Goal: Task Accomplishment & Management: Manage account settings

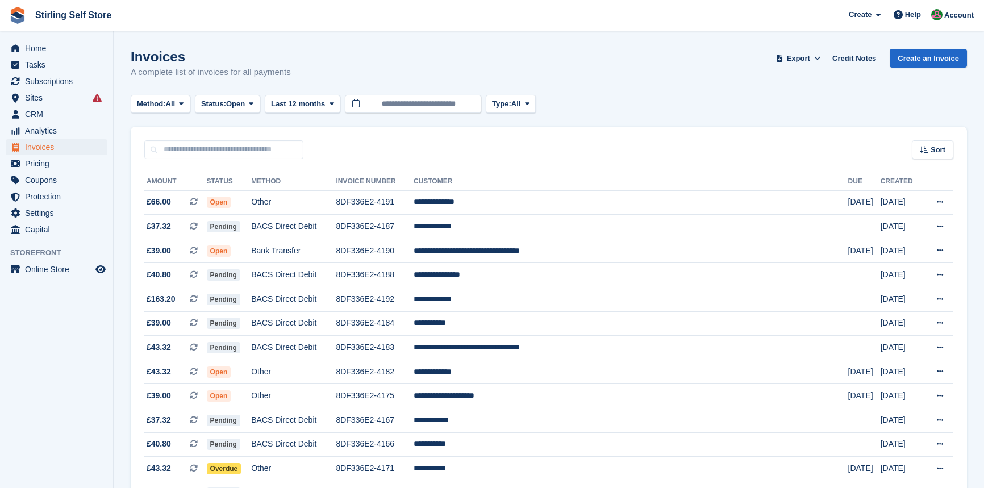
scroll to position [103, 0]
click at [237, 102] on span "Open" at bounding box center [235, 103] width 19 height 11
click at [228, 189] on link "Open" at bounding box center [249, 192] width 99 height 20
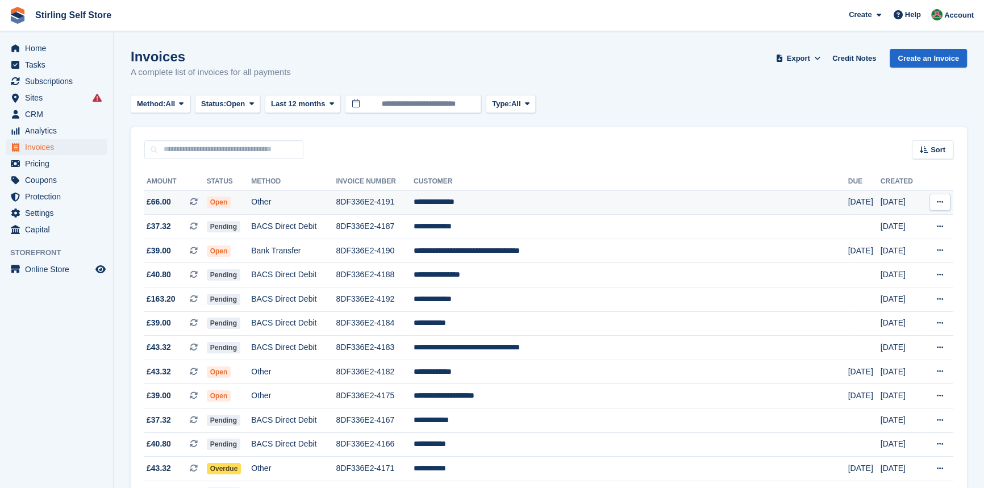
click at [231, 201] on span "Open" at bounding box center [219, 202] width 24 height 11
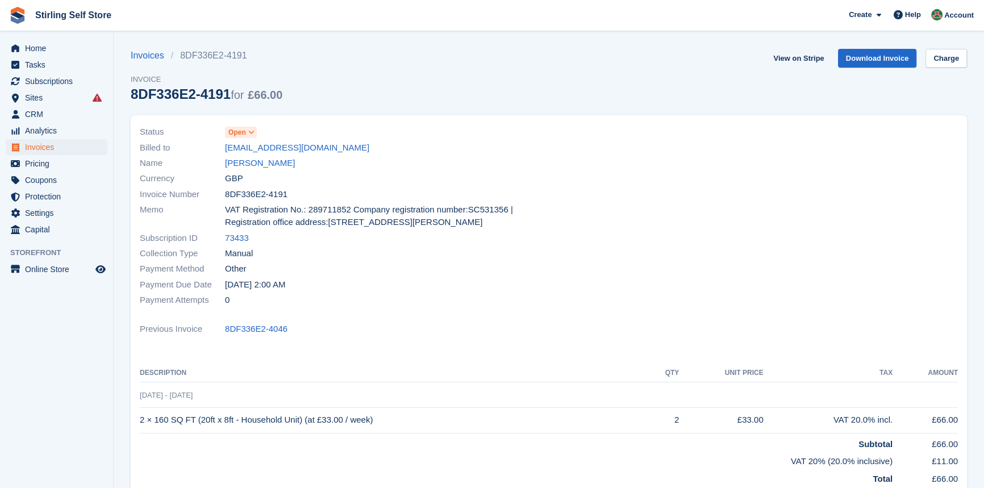
click at [243, 133] on span "Open" at bounding box center [237, 132] width 18 height 10
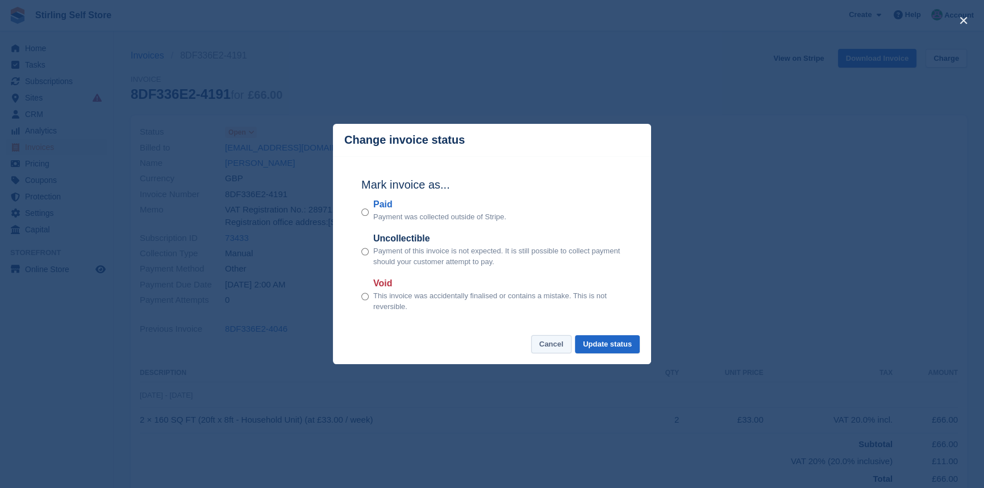
click at [547, 345] on button "Cancel" at bounding box center [551, 344] width 40 height 19
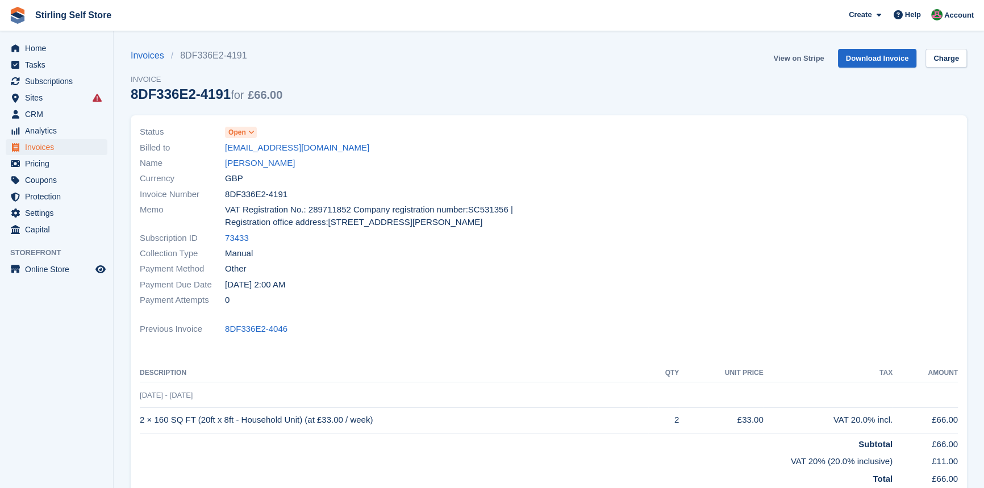
click at [819, 52] on link "View on Stripe" at bounding box center [798, 58] width 60 height 19
click at [81, 148] on span "Invoices" at bounding box center [59, 147] width 68 height 16
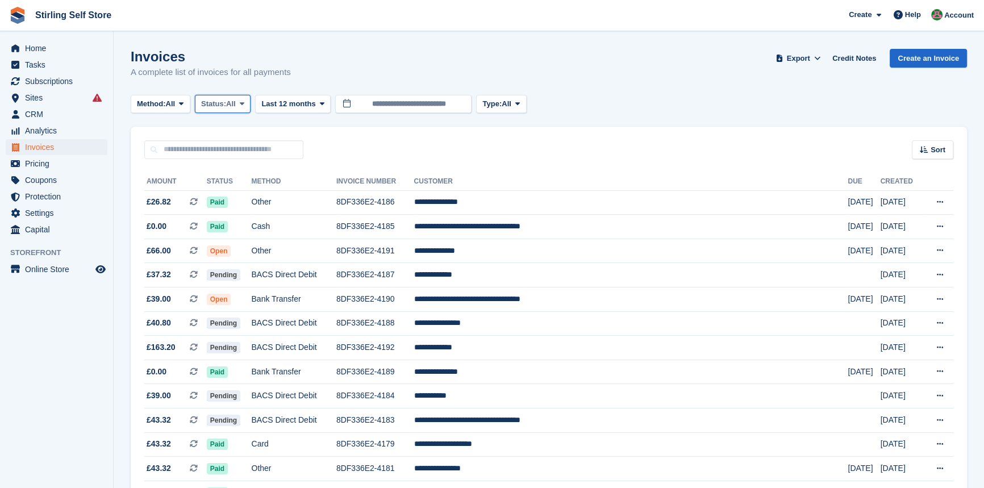
click at [241, 106] on span at bounding box center [241, 103] width 9 height 9
click at [283, 201] on link "Open" at bounding box center [249, 192] width 99 height 20
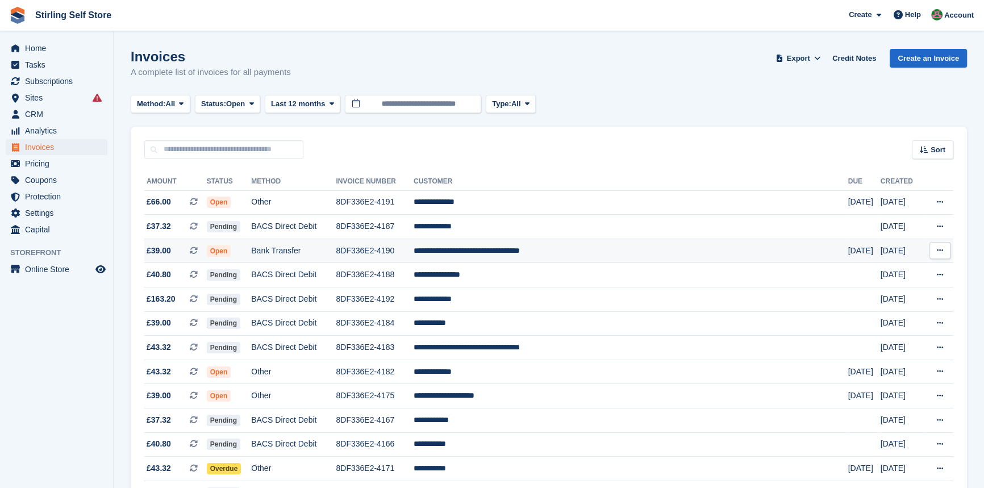
click at [231, 250] on span "Open" at bounding box center [219, 250] width 24 height 11
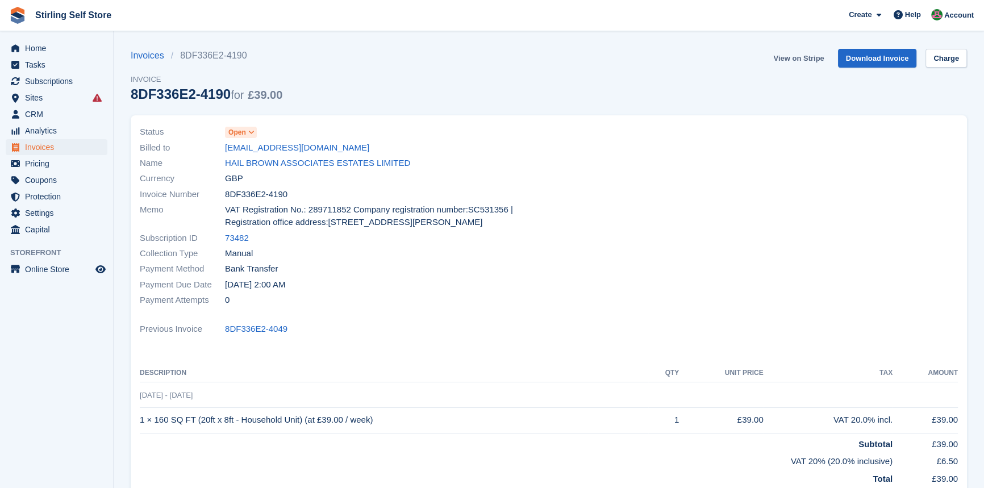
click at [806, 53] on link "View on Stripe" at bounding box center [798, 58] width 60 height 19
click at [58, 149] on span "Invoices" at bounding box center [59, 147] width 68 height 16
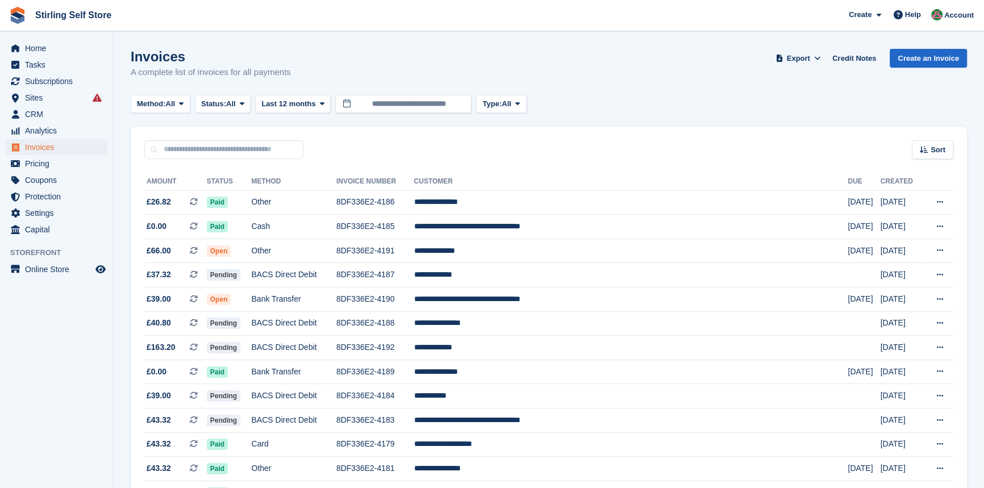
click at [235, 101] on span "All" at bounding box center [231, 103] width 10 height 11
click at [253, 186] on link "Open" at bounding box center [249, 192] width 99 height 20
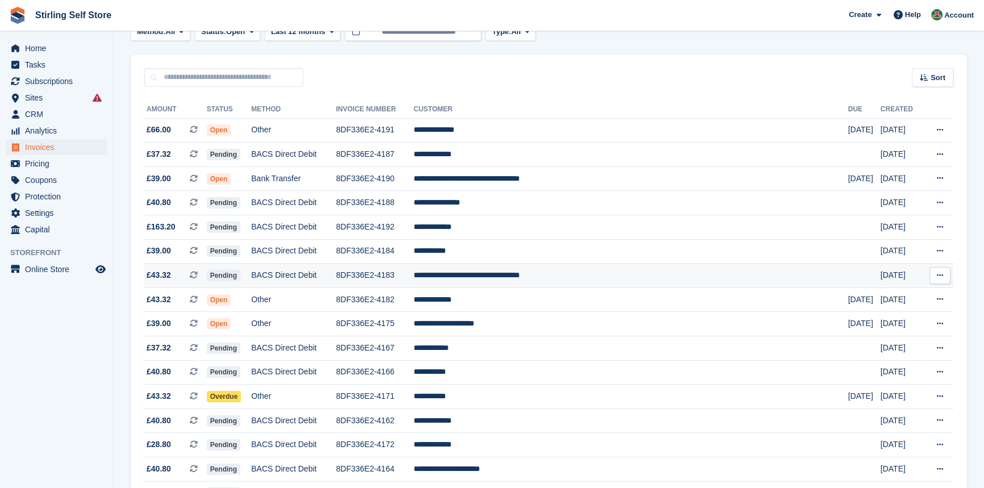
scroll to position [103, 0]
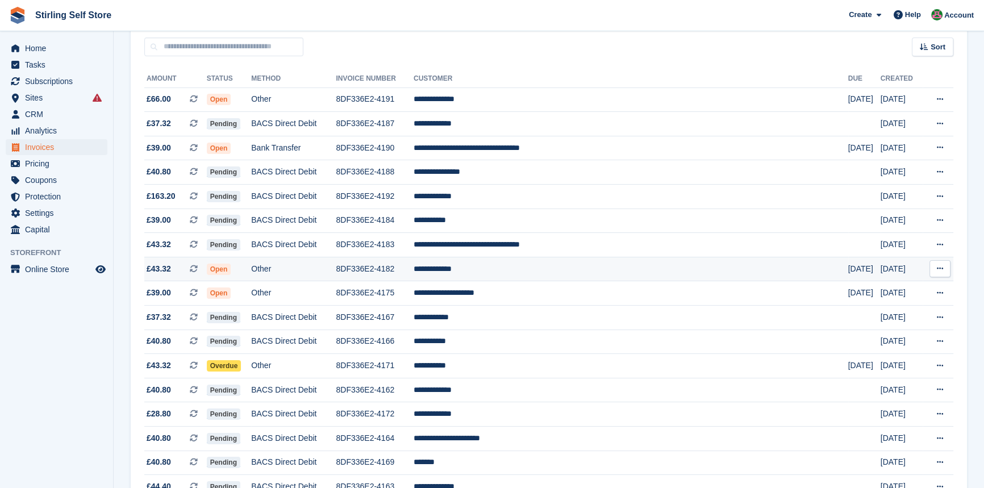
click at [231, 266] on span "Open" at bounding box center [219, 269] width 24 height 11
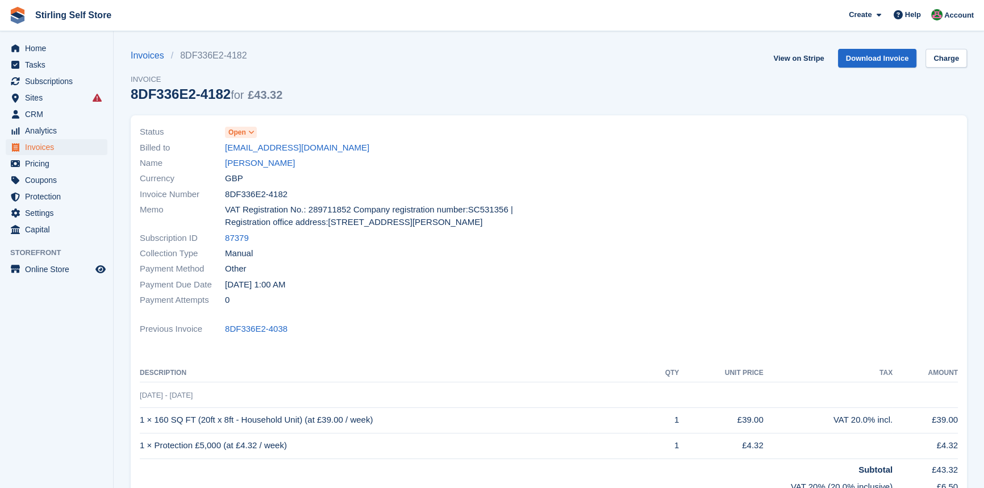
click at [241, 130] on span "Open" at bounding box center [237, 132] width 18 height 10
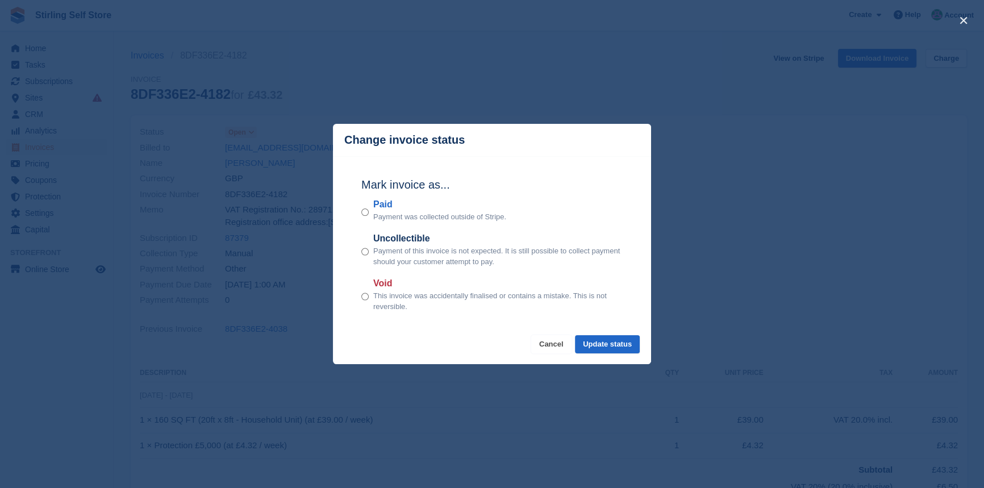
drag, startPoint x: 567, startPoint y: 350, endPoint x: 697, endPoint y: 236, distance: 173.0
click at [571, 344] on button "Cancel" at bounding box center [551, 344] width 40 height 19
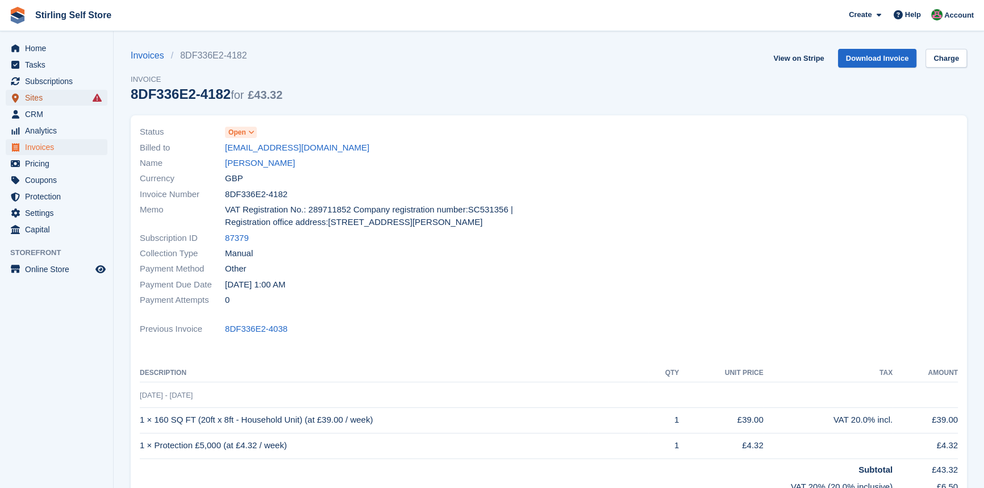
click at [62, 93] on span "Sites" at bounding box center [59, 98] width 68 height 16
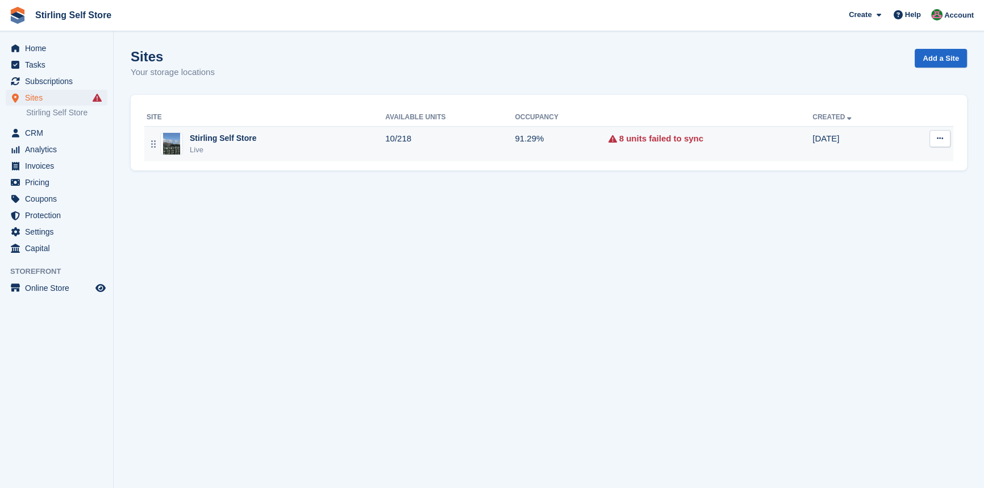
click at [197, 138] on div "Stirling Self Store" at bounding box center [223, 138] width 66 height 12
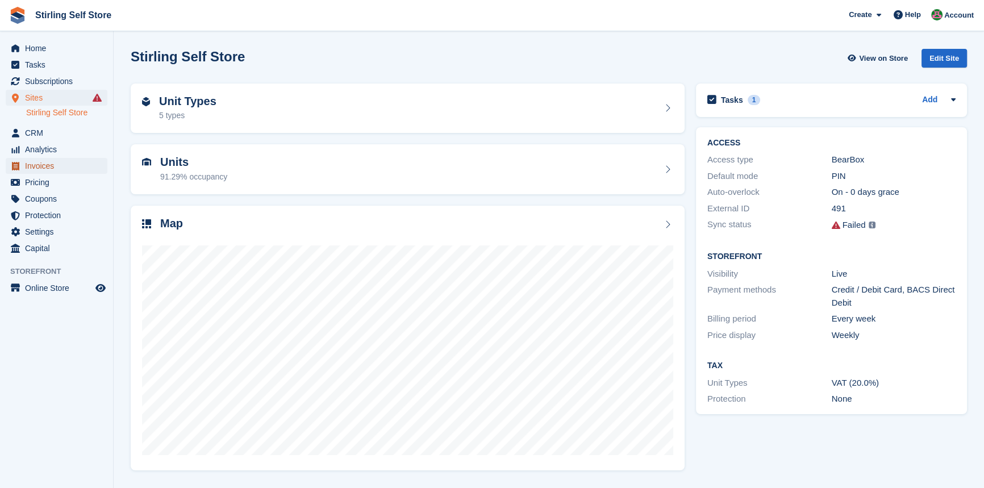
click at [55, 163] on span "Invoices" at bounding box center [59, 166] width 68 height 16
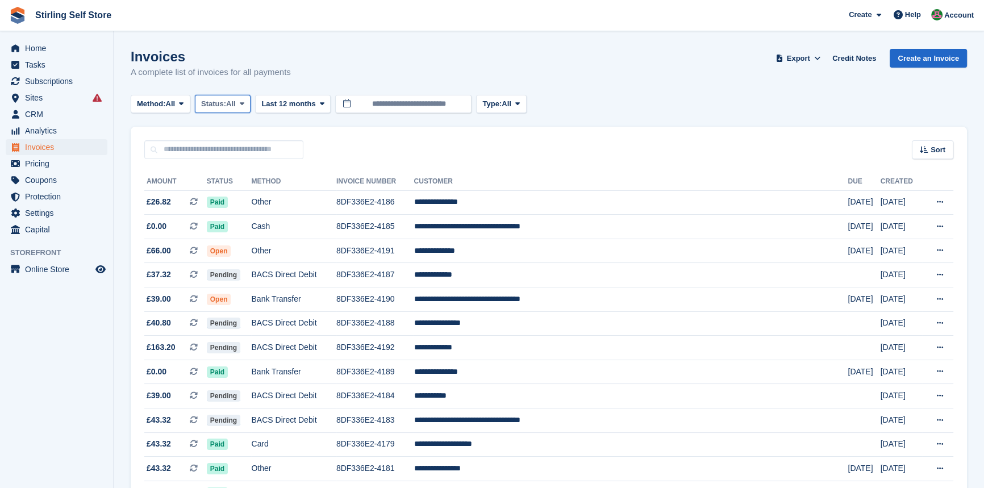
click at [232, 98] on span "All" at bounding box center [231, 103] width 10 height 11
click at [223, 190] on link "Open" at bounding box center [249, 192] width 99 height 20
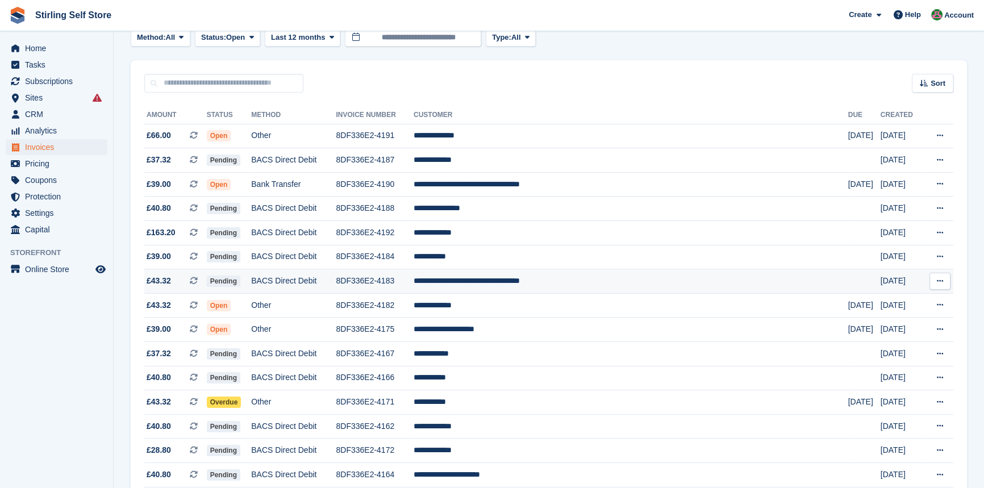
scroll to position [51, 0]
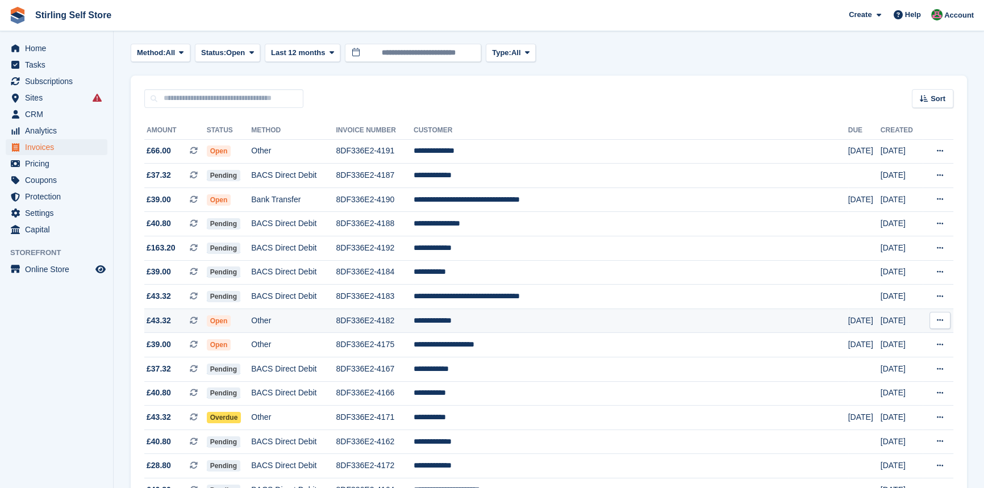
click at [231, 320] on span "Open" at bounding box center [219, 320] width 24 height 11
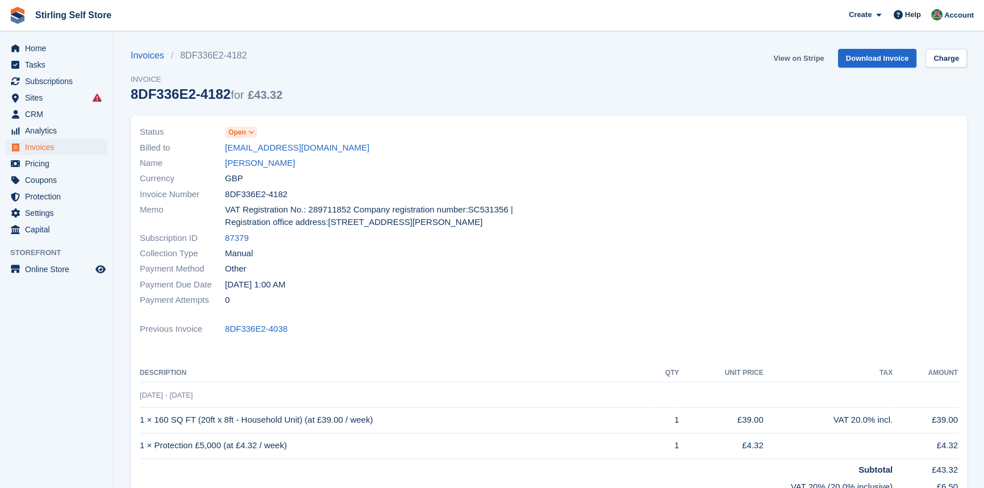
click at [790, 57] on link "View on Stripe" at bounding box center [798, 58] width 60 height 19
click at [49, 148] on span "Invoices" at bounding box center [59, 147] width 68 height 16
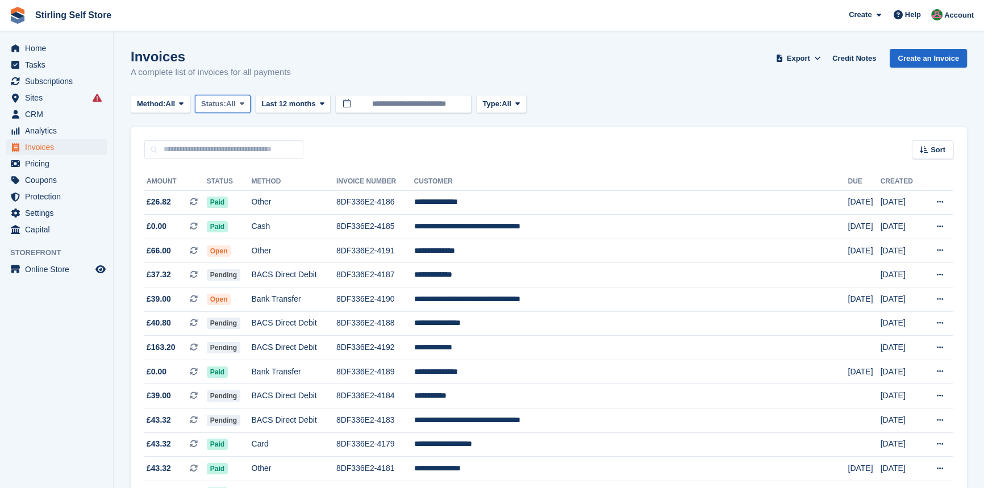
click at [226, 107] on span "Status:" at bounding box center [213, 103] width 25 height 11
click at [233, 190] on link "Open" at bounding box center [249, 192] width 99 height 20
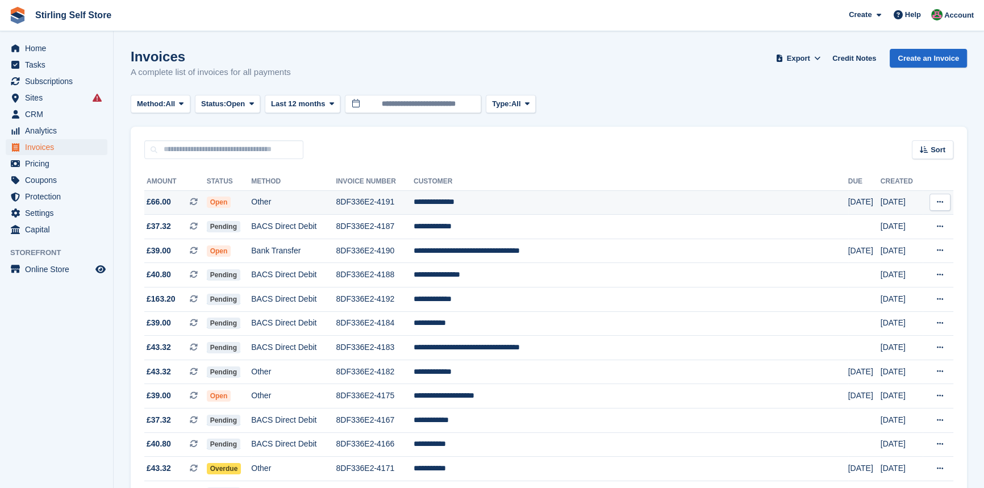
click at [231, 200] on span "Open" at bounding box center [219, 202] width 24 height 11
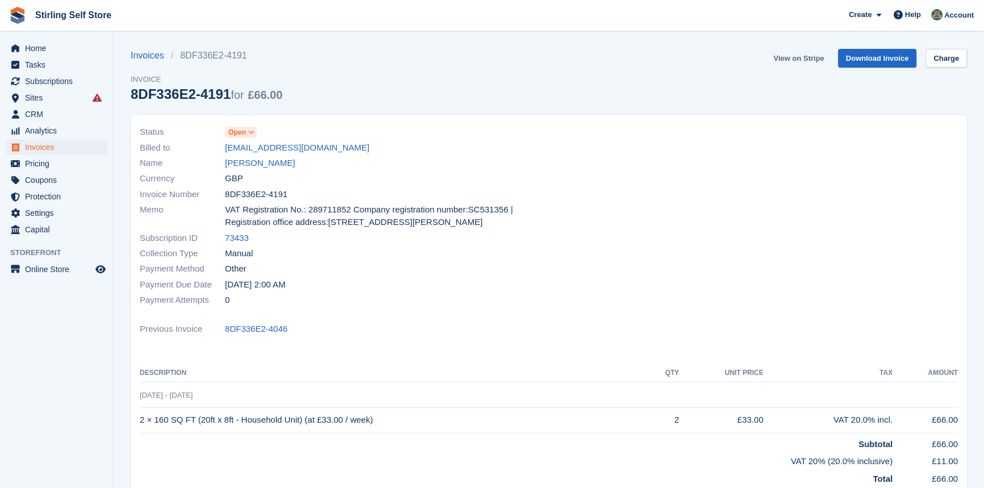
click at [790, 59] on link "View on Stripe" at bounding box center [798, 58] width 60 height 19
click at [54, 145] on span "Invoices" at bounding box center [59, 147] width 68 height 16
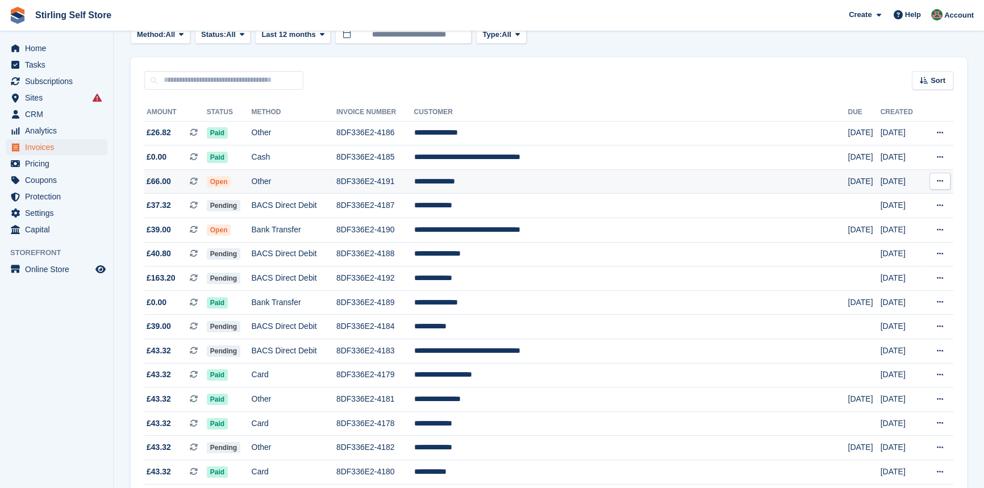
scroll to position [103, 0]
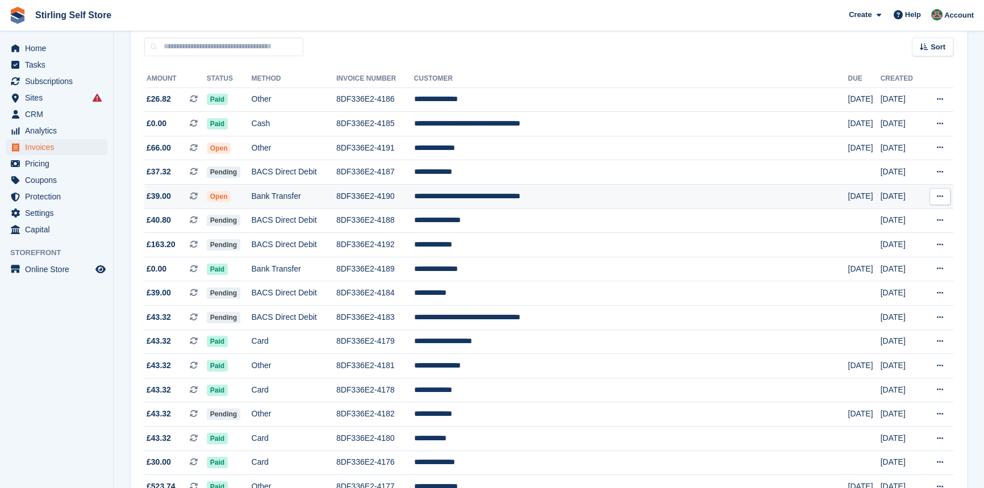
click at [231, 198] on span "Open" at bounding box center [219, 196] width 24 height 11
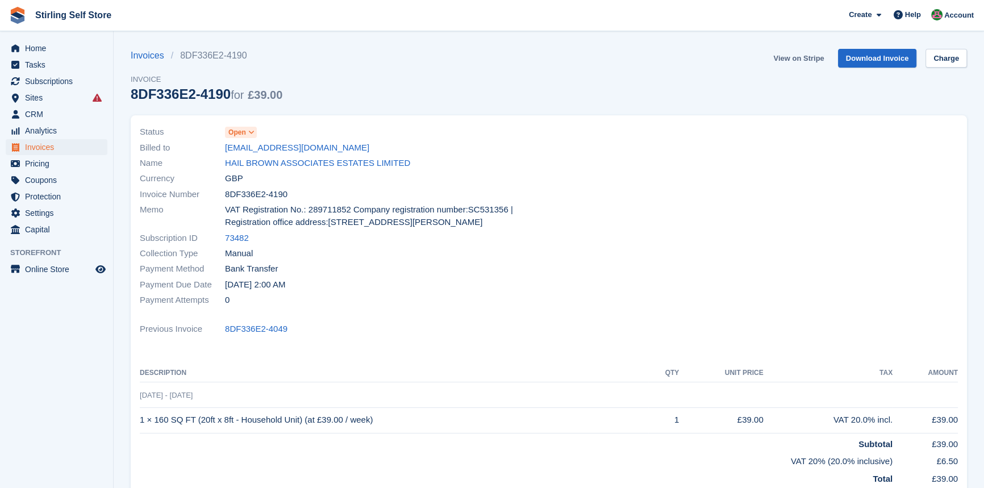
click at [791, 52] on link "View on Stripe" at bounding box center [798, 58] width 60 height 19
click at [68, 145] on span "Invoices" at bounding box center [59, 147] width 68 height 16
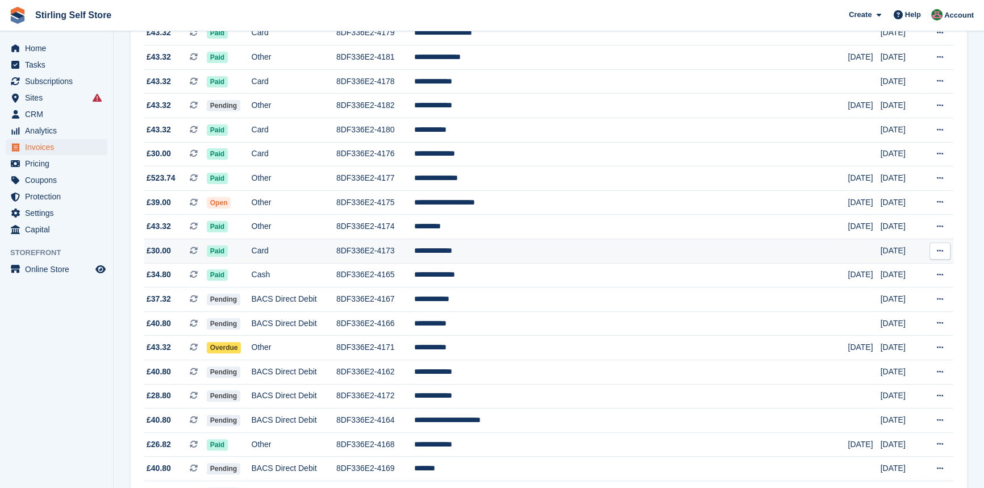
scroll to position [413, 0]
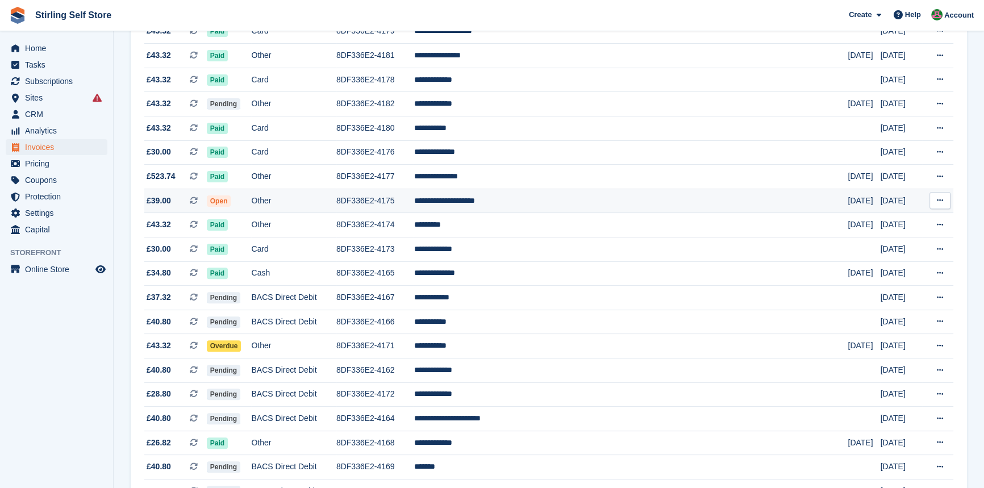
click at [231, 203] on span "Open" at bounding box center [219, 200] width 24 height 11
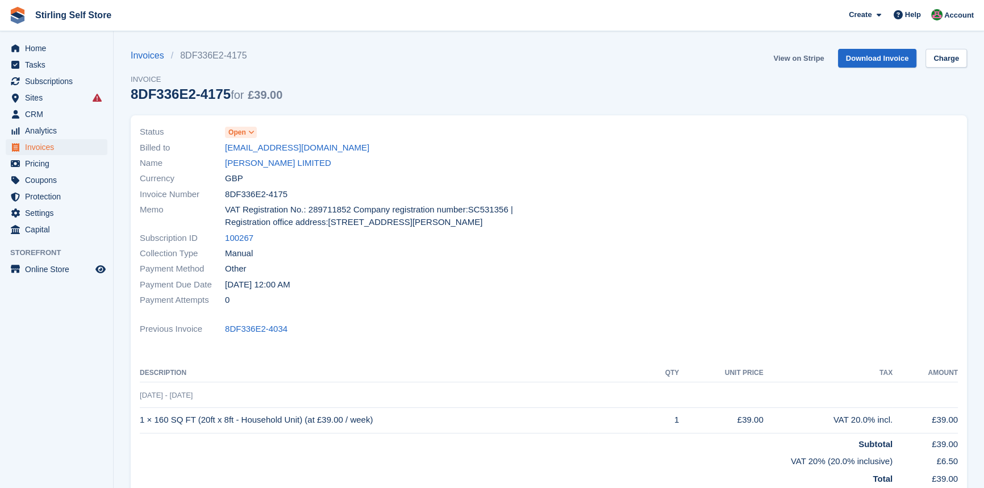
click at [796, 56] on link "View on Stripe" at bounding box center [798, 58] width 60 height 19
click at [65, 146] on span "Invoices" at bounding box center [59, 147] width 68 height 16
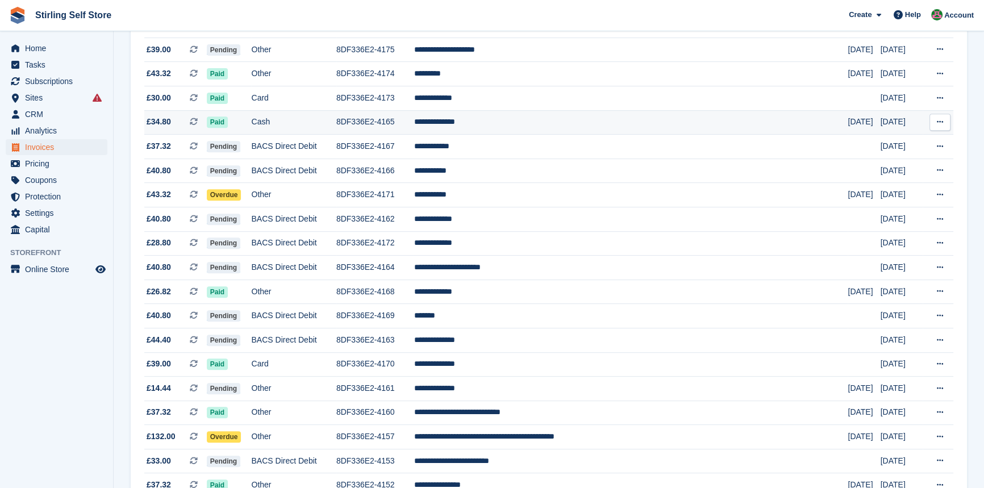
scroll to position [568, 0]
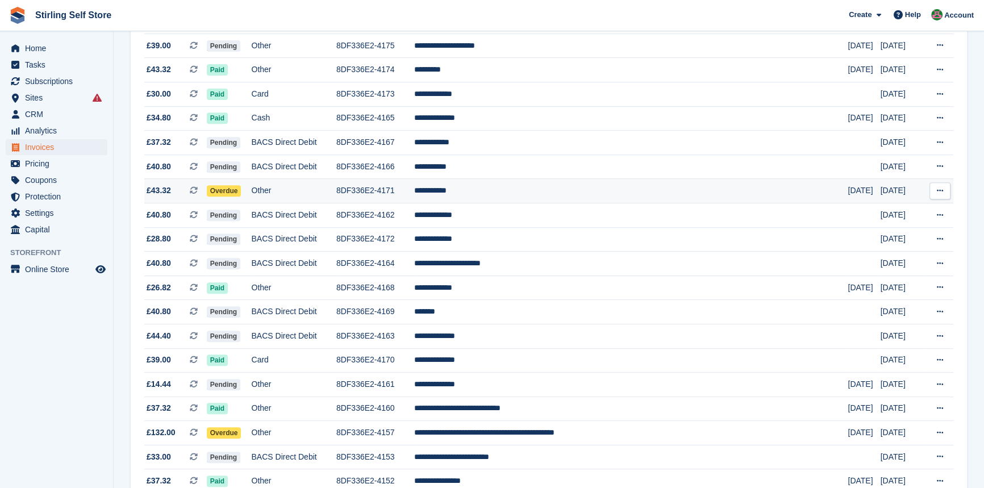
click at [241, 197] on span "Overdue" at bounding box center [224, 190] width 35 height 11
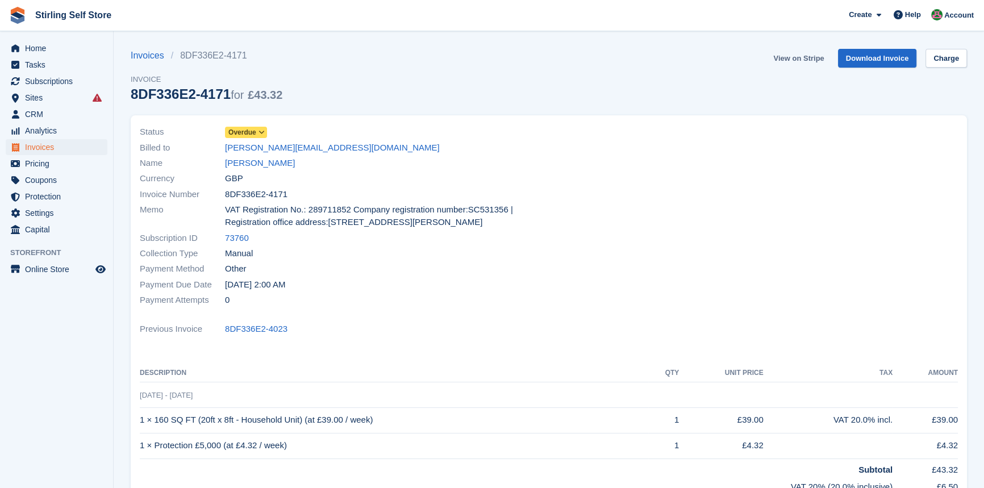
click at [803, 56] on link "View on Stripe" at bounding box center [798, 58] width 60 height 19
click at [45, 147] on span "Invoices" at bounding box center [59, 147] width 68 height 16
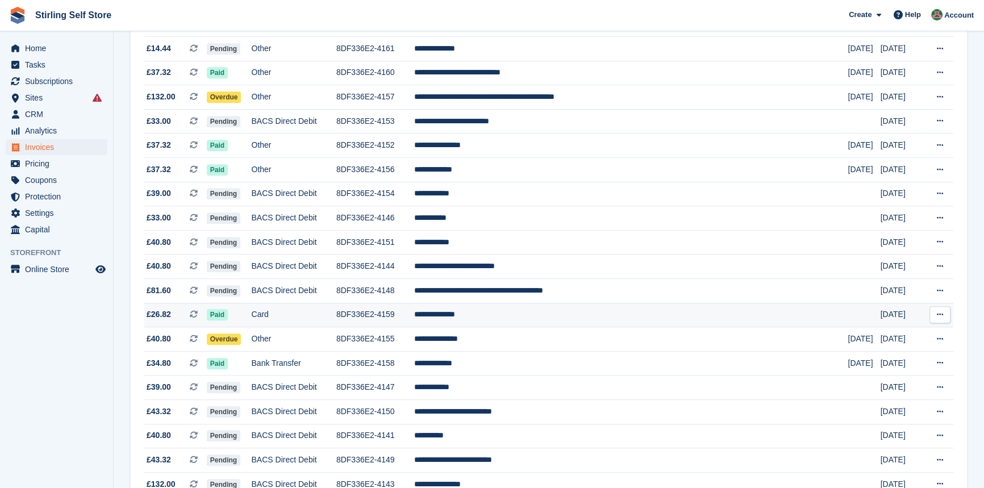
scroll to position [929, 0]
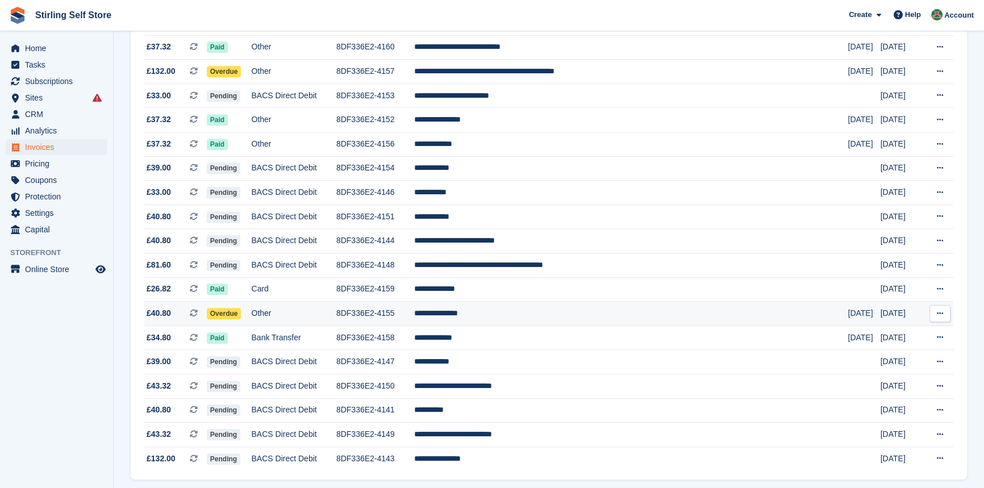
click at [241, 319] on span "Overdue" at bounding box center [224, 313] width 35 height 11
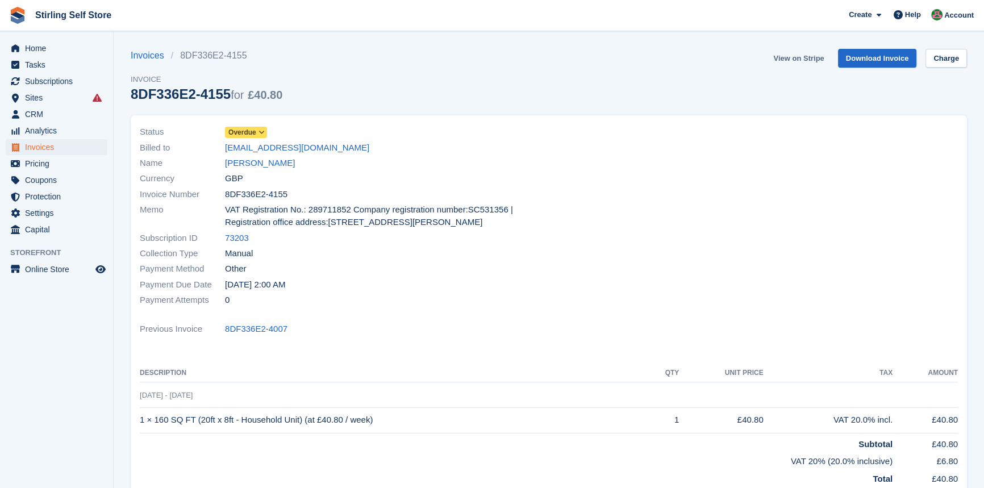
click at [812, 57] on link "View on Stripe" at bounding box center [798, 58] width 60 height 19
click at [47, 148] on span "Invoices" at bounding box center [59, 147] width 68 height 16
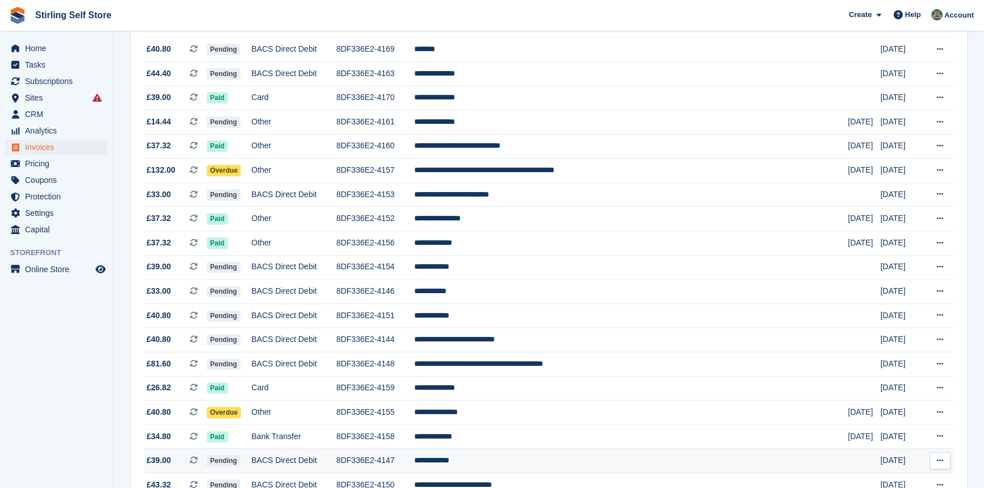
scroll to position [986, 0]
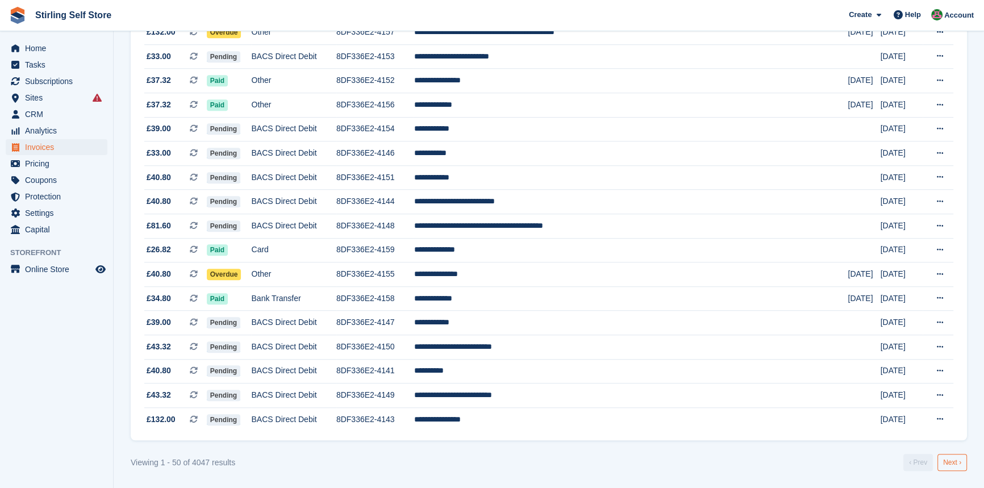
click at [957, 462] on link "Next ›" at bounding box center [952, 462] width 30 height 17
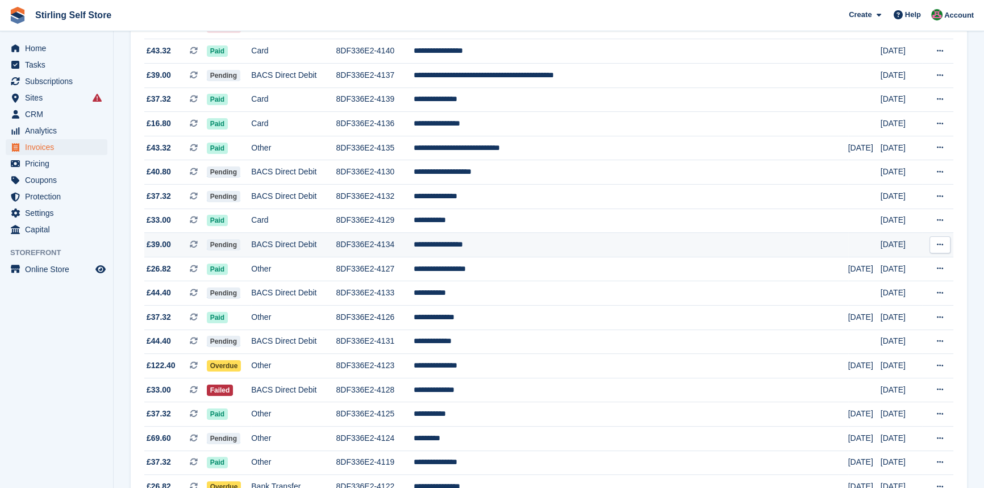
scroll to position [310, 0]
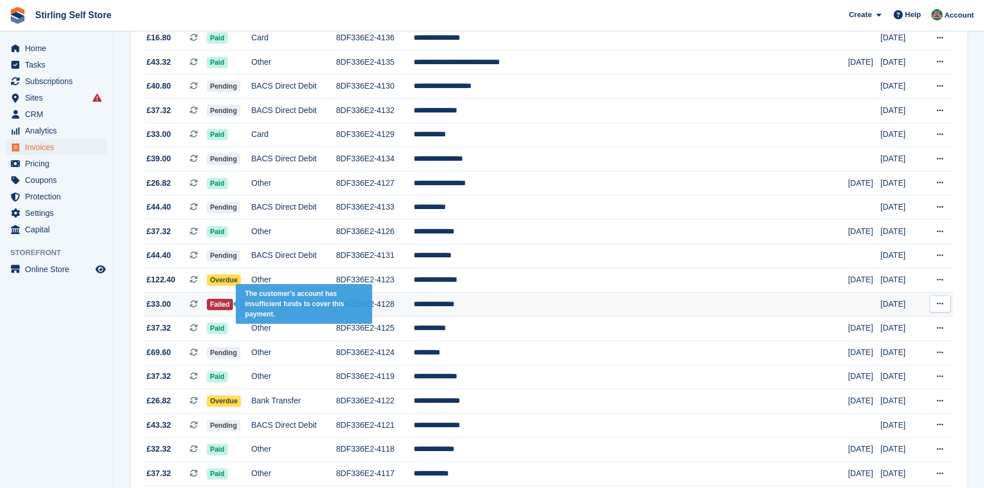
click at [233, 306] on span "Failed" at bounding box center [220, 304] width 27 height 11
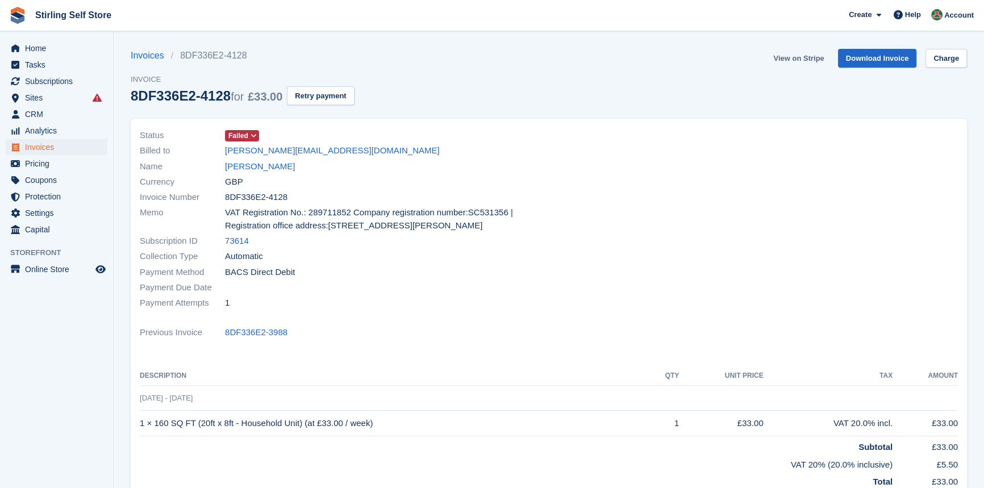
click at [803, 57] on link "View on Stripe" at bounding box center [798, 58] width 60 height 19
click at [51, 144] on span "Invoices" at bounding box center [59, 147] width 68 height 16
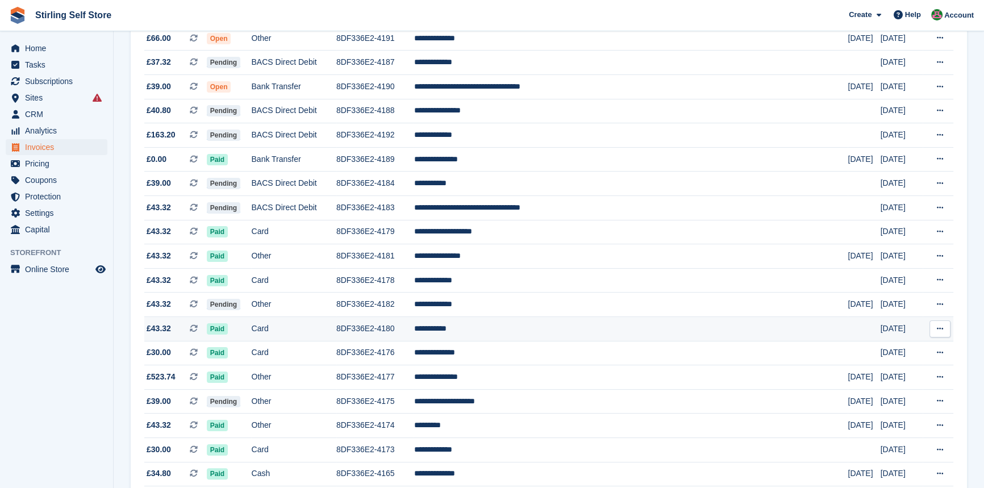
scroll to position [51, 0]
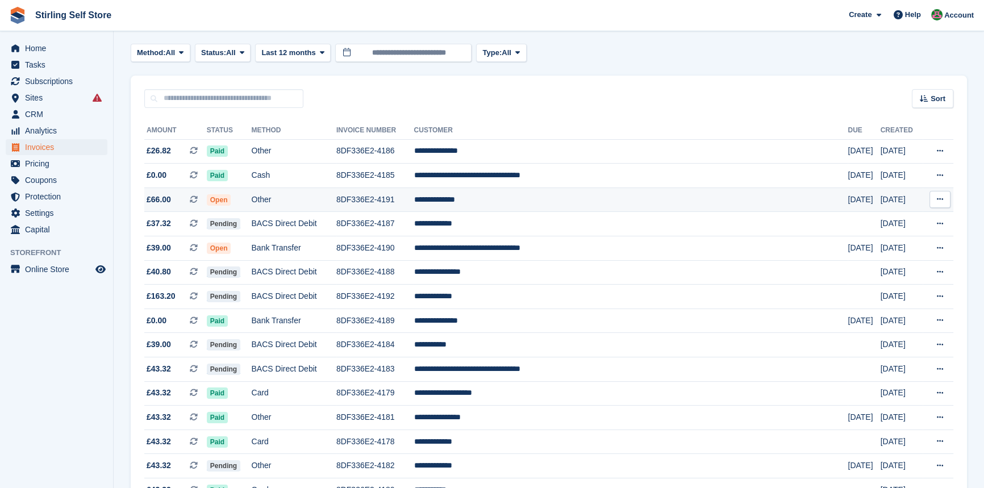
click at [231, 202] on span "Open" at bounding box center [219, 199] width 24 height 11
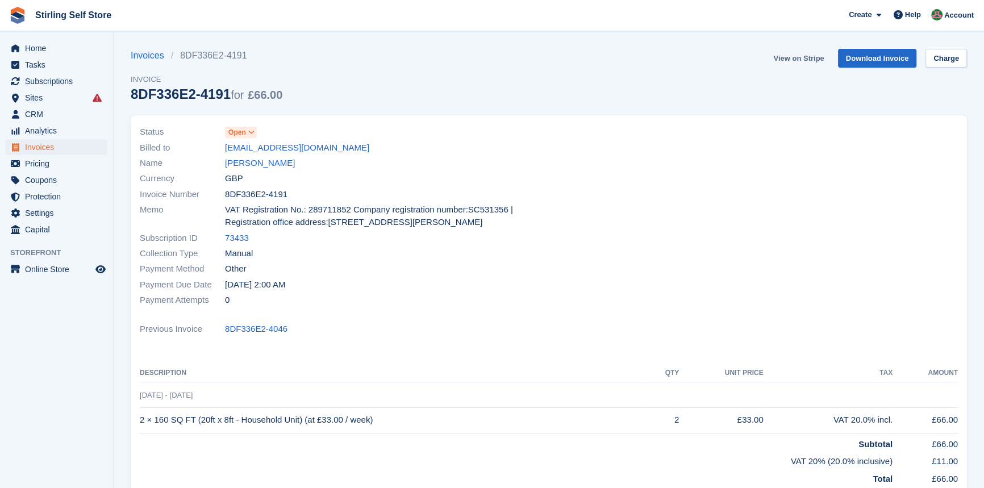
click at [804, 56] on link "View on Stripe" at bounding box center [798, 58] width 60 height 19
click at [36, 143] on span "Invoices" at bounding box center [59, 147] width 68 height 16
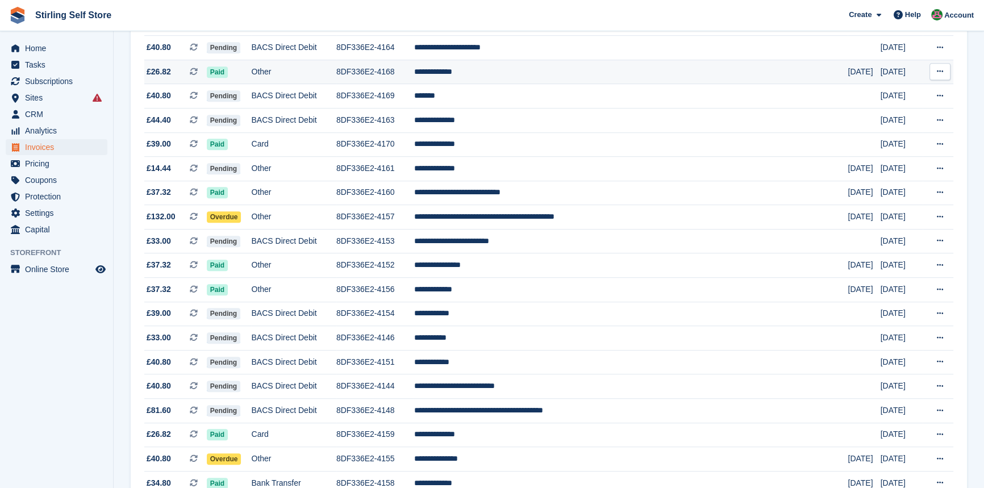
scroll to position [826, 0]
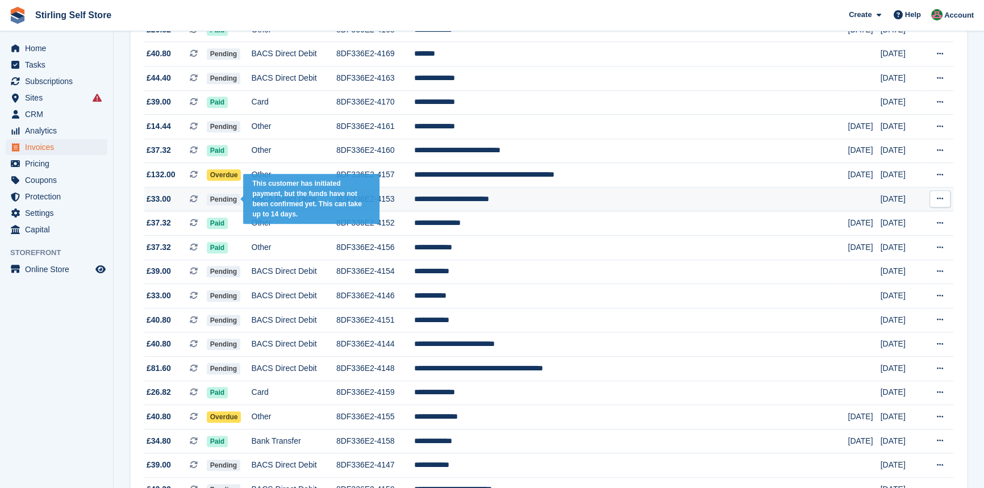
click at [239, 205] on span "Pending" at bounding box center [224, 199] width 34 height 11
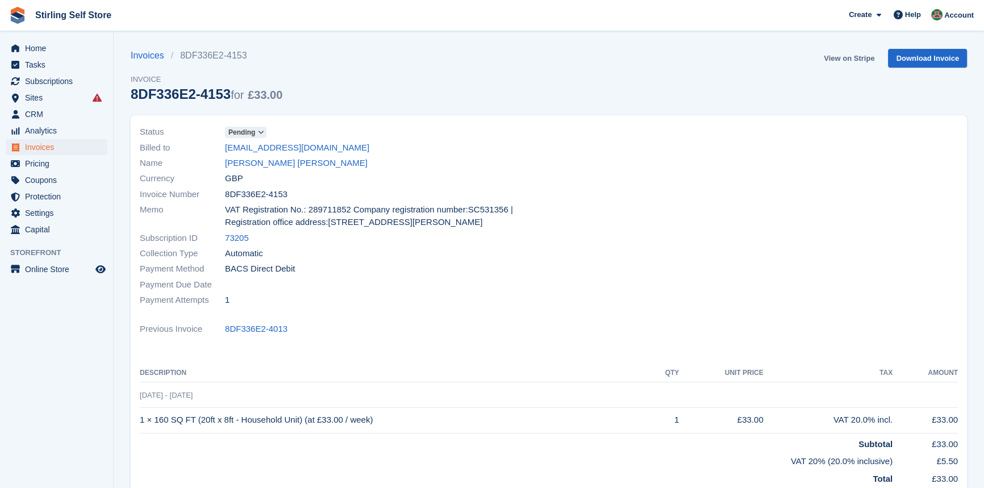
click at [852, 54] on link "View on Stripe" at bounding box center [849, 58] width 60 height 19
click at [53, 143] on span "Invoices" at bounding box center [59, 147] width 68 height 16
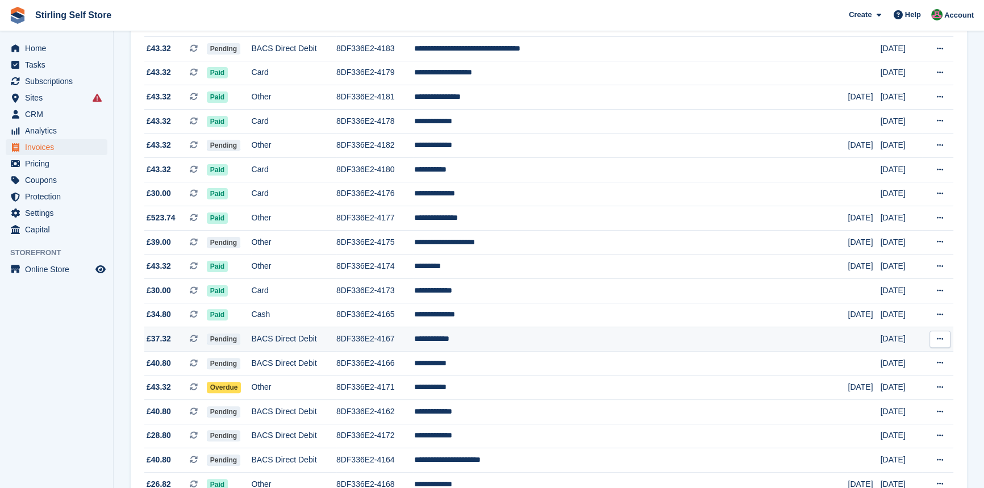
scroll to position [568, 0]
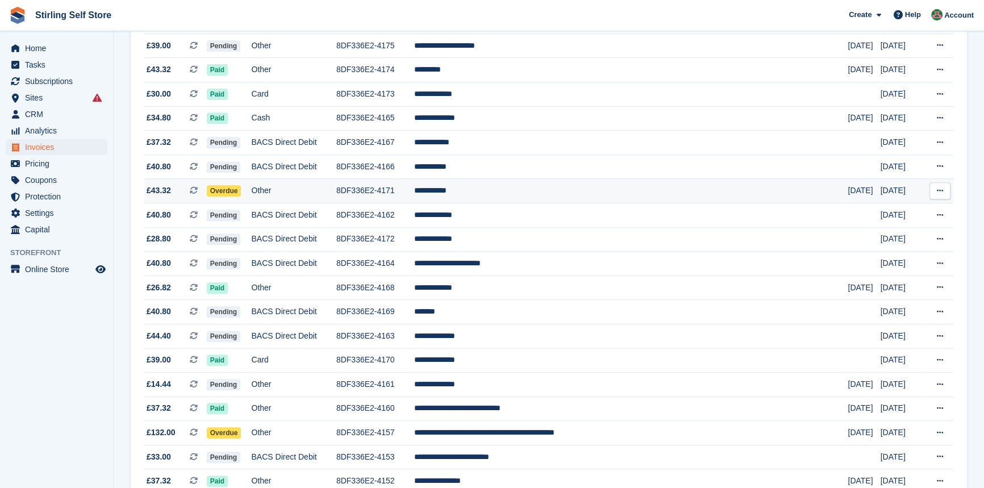
click at [241, 196] on span "Overdue" at bounding box center [224, 190] width 35 height 11
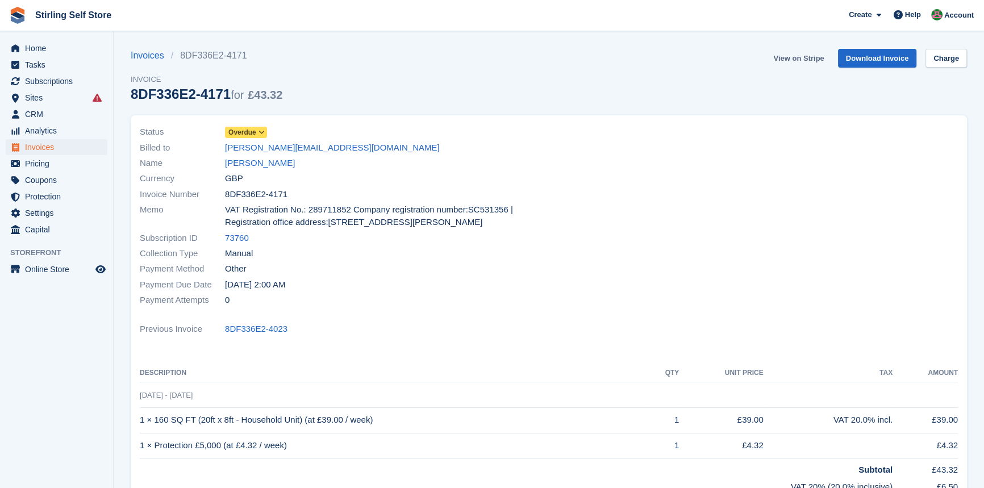
click at [809, 58] on link "View on Stripe" at bounding box center [798, 58] width 60 height 19
click at [66, 145] on span "Invoices" at bounding box center [59, 147] width 68 height 16
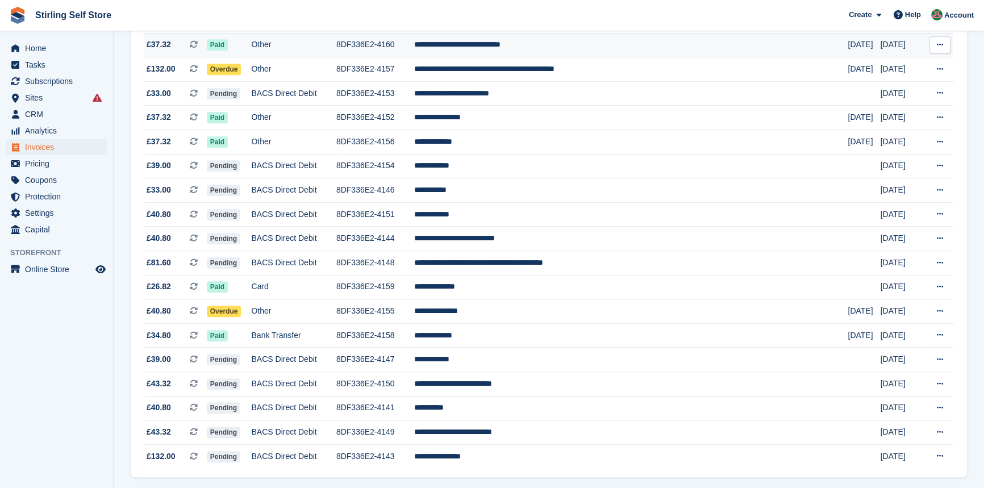
scroll to position [986, 0]
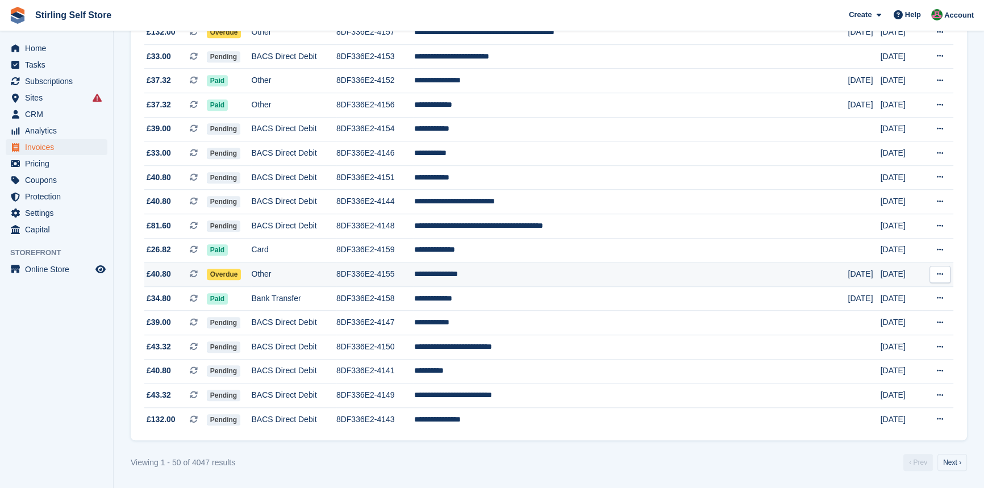
click at [237, 272] on span "Overdue" at bounding box center [224, 274] width 35 height 11
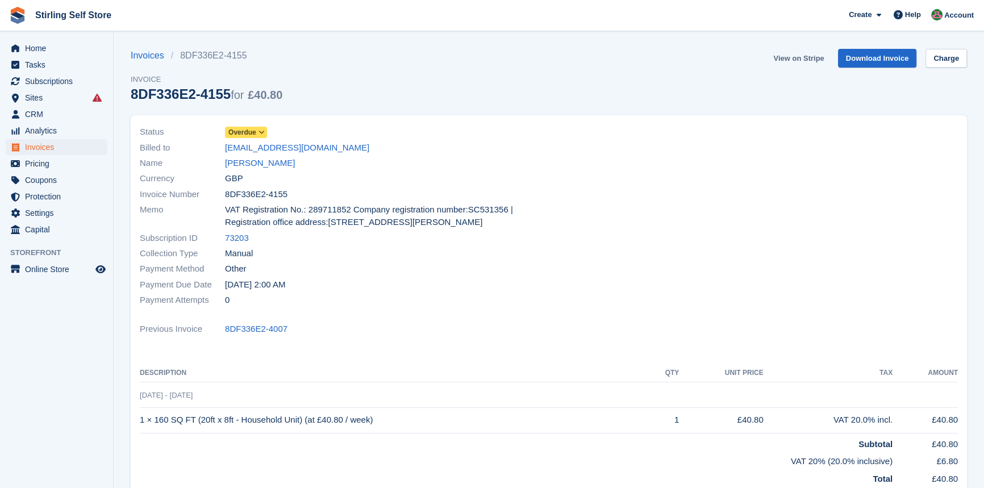
click at [812, 57] on link "View on Stripe" at bounding box center [798, 58] width 60 height 19
click at [64, 145] on span "Invoices" at bounding box center [59, 147] width 68 height 16
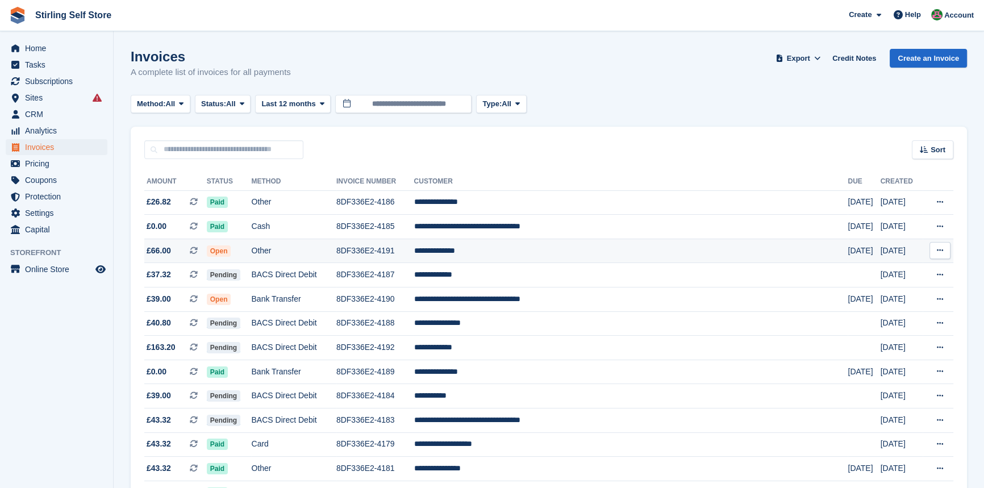
click at [231, 250] on span "Open" at bounding box center [219, 250] width 24 height 11
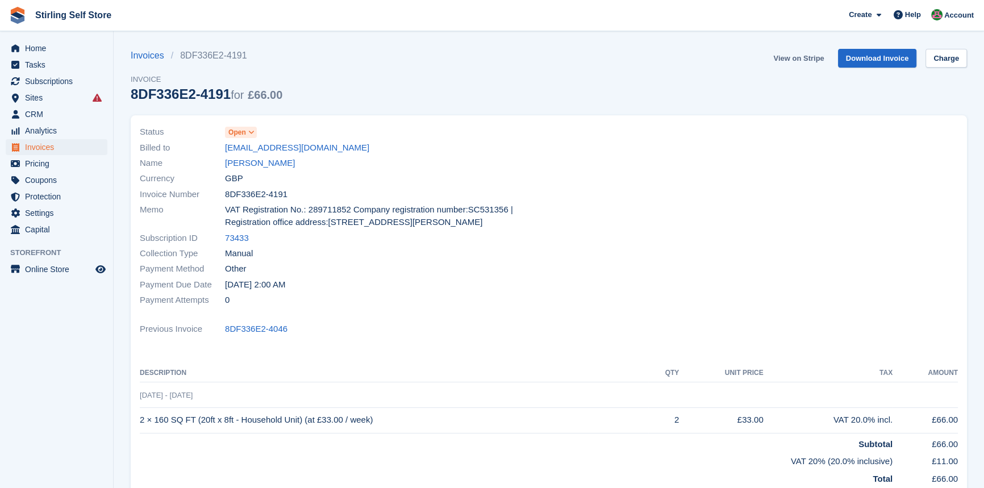
click at [800, 56] on link "View on Stripe" at bounding box center [798, 58] width 60 height 19
click at [247, 135] on span at bounding box center [251, 132] width 9 height 9
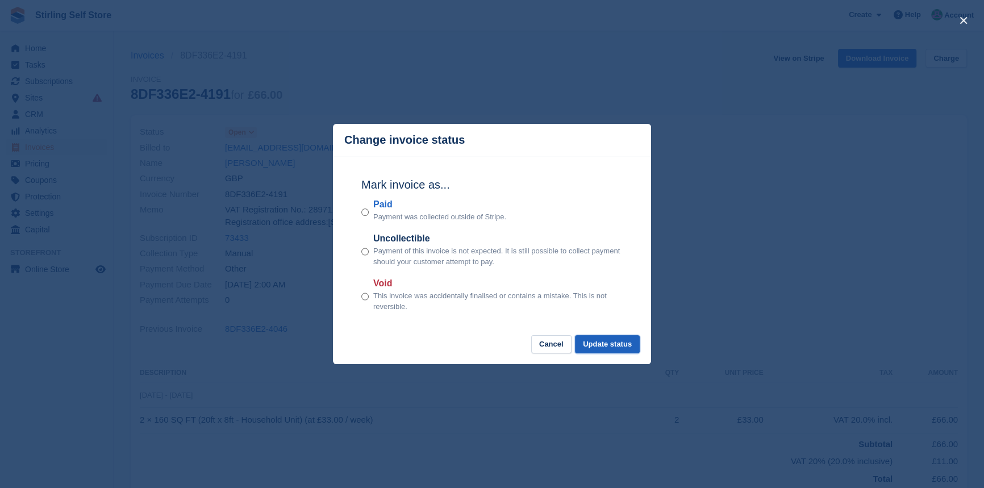
click at [617, 341] on button "Update status" at bounding box center [607, 344] width 65 height 19
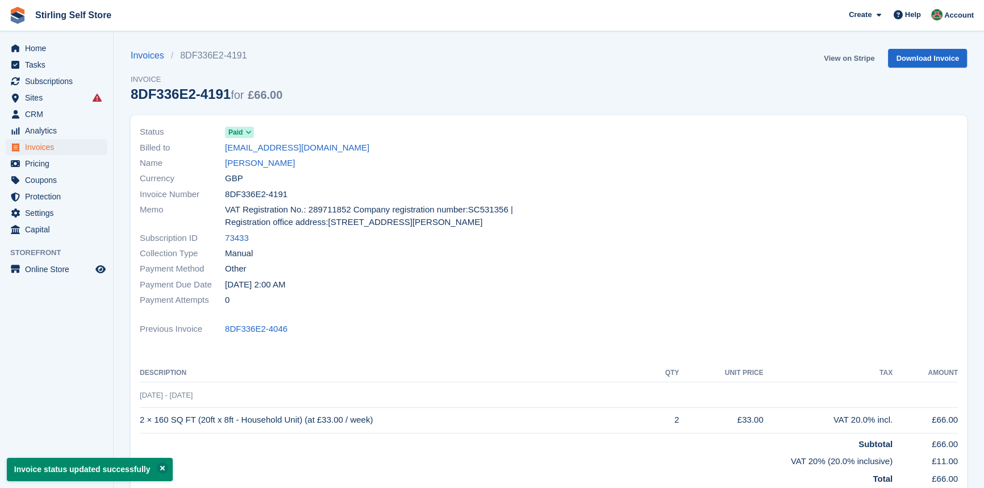
click at [844, 57] on link "View on Stripe" at bounding box center [849, 58] width 60 height 19
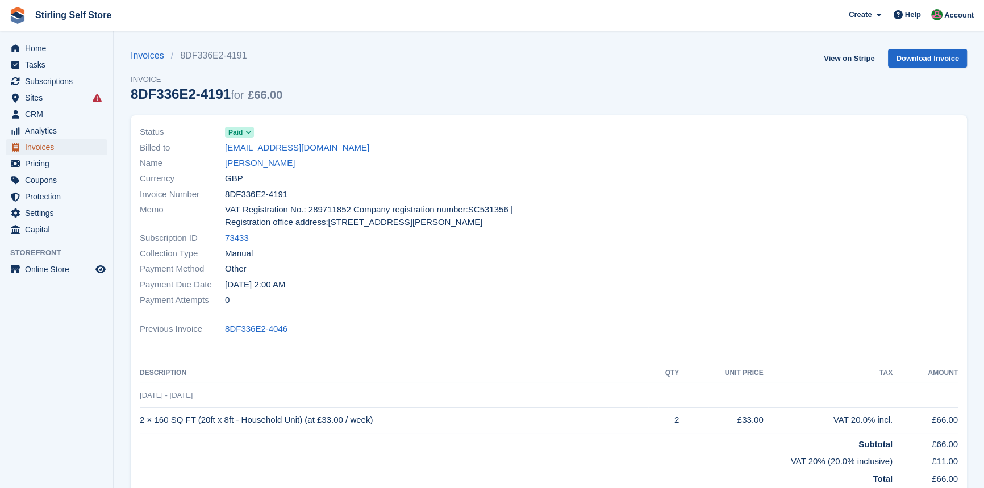
click at [63, 146] on span "Invoices" at bounding box center [59, 147] width 68 height 16
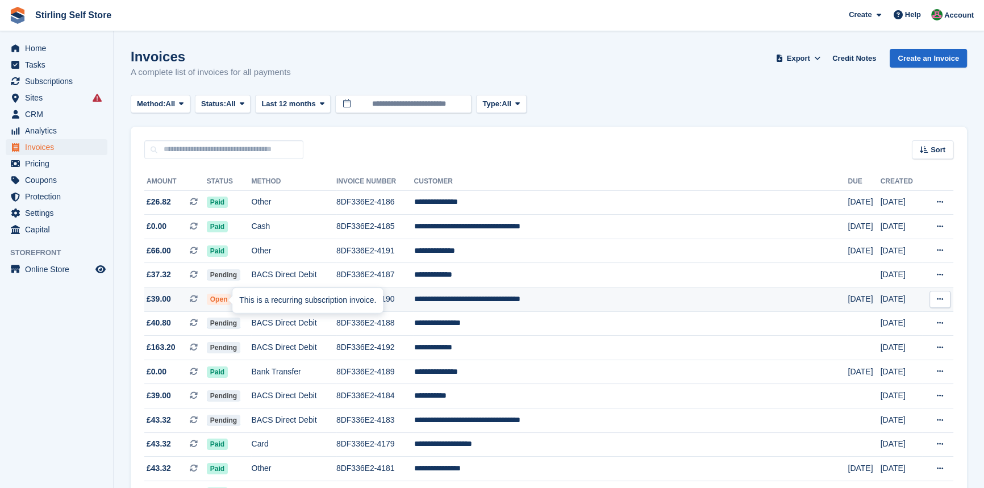
click at [227, 302] on span "Open" at bounding box center [219, 299] width 24 height 11
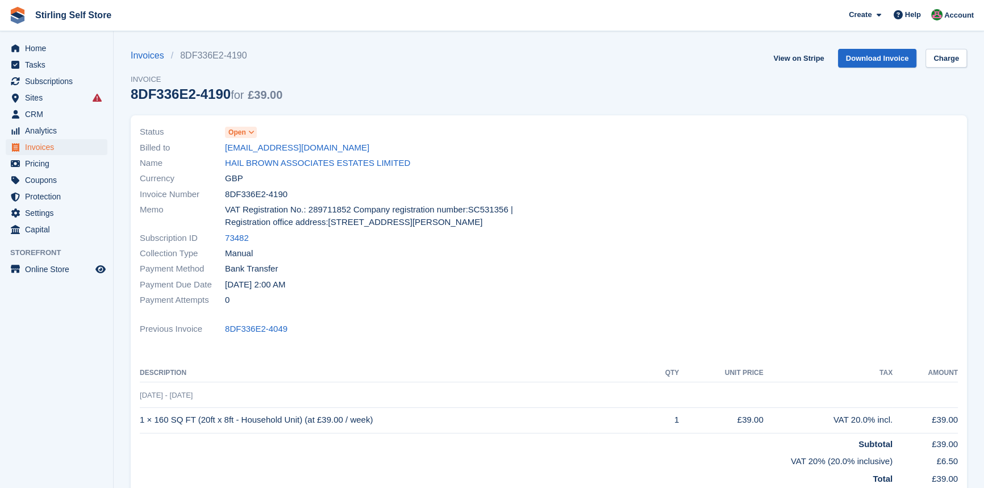
click at [239, 130] on span "Open" at bounding box center [237, 132] width 18 height 10
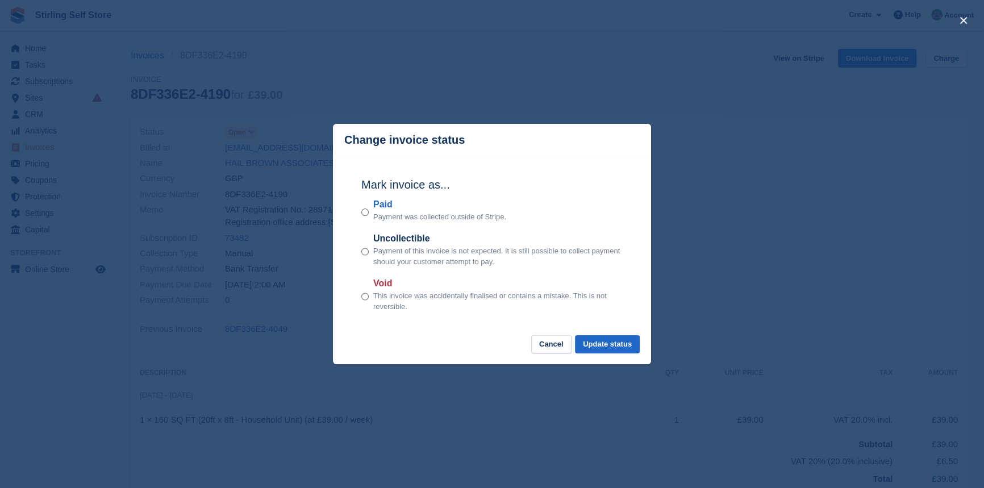
click at [371, 209] on div "Paid Payment was collected outside of Stripe." at bounding box center [491, 210] width 261 height 25
click at [617, 345] on button "Update status" at bounding box center [607, 344] width 65 height 19
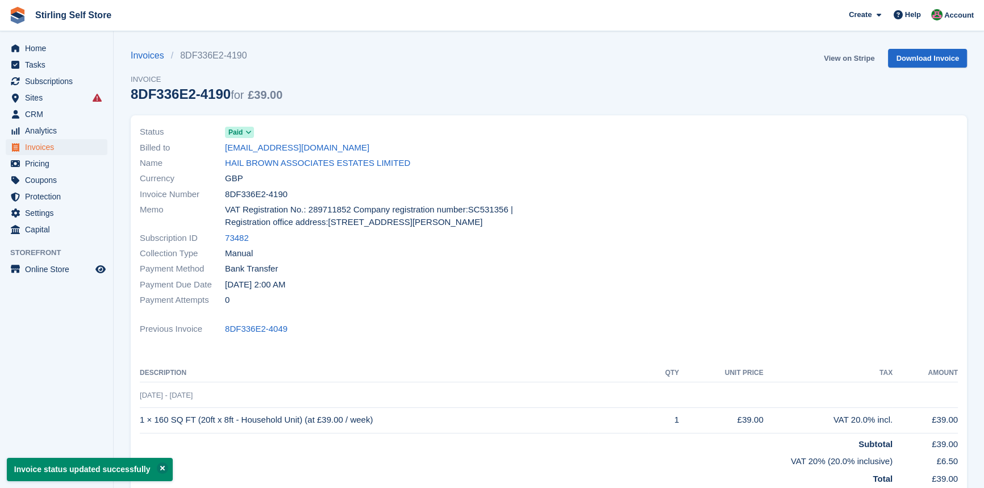
click at [835, 59] on link "View on Stripe" at bounding box center [849, 58] width 60 height 19
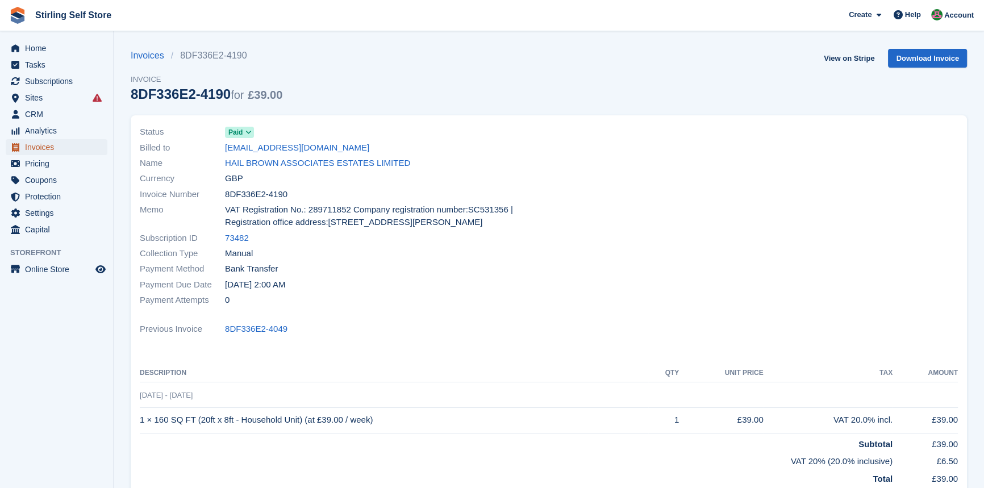
click at [74, 145] on span "Invoices" at bounding box center [59, 147] width 68 height 16
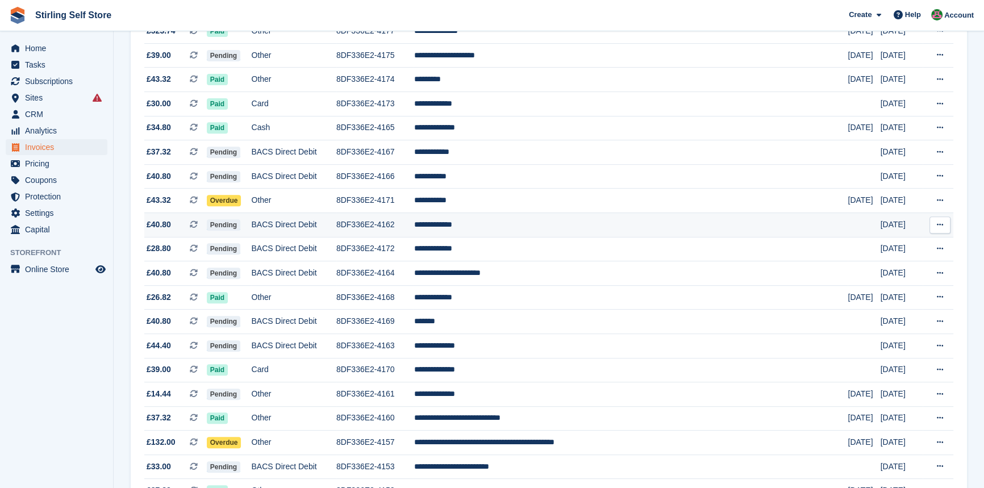
scroll to position [568, 0]
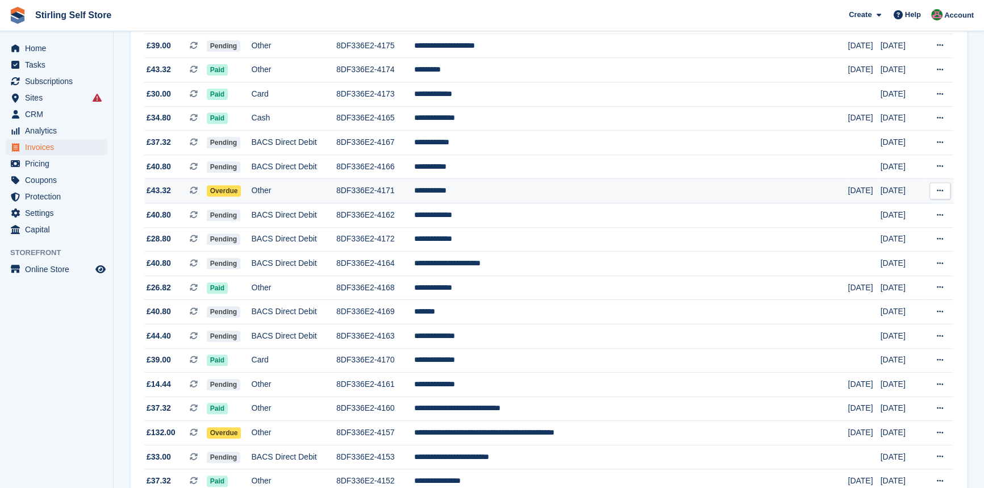
click at [241, 197] on span "Overdue" at bounding box center [224, 190] width 35 height 11
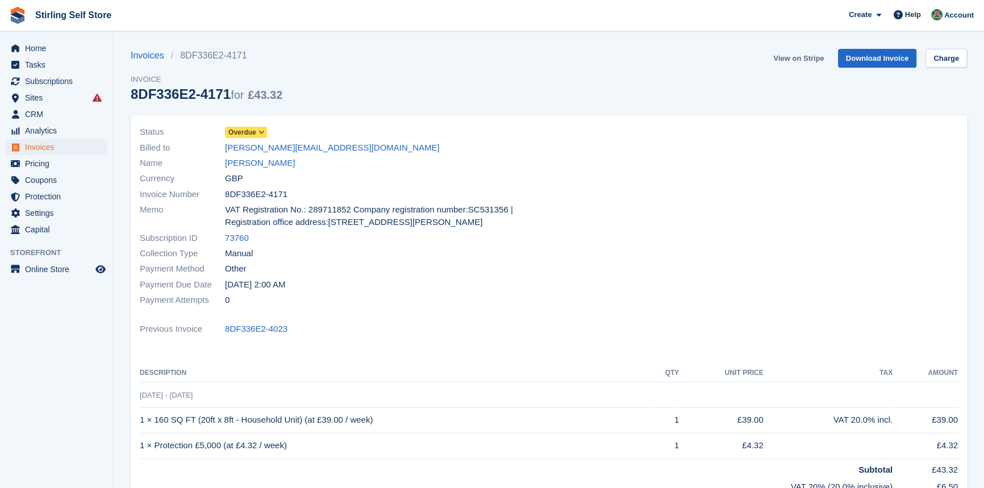
click at [813, 58] on link "View on Stripe" at bounding box center [798, 58] width 60 height 19
click at [51, 147] on span "Invoices" at bounding box center [59, 147] width 68 height 16
